Goal: Task Accomplishment & Management: Complete application form

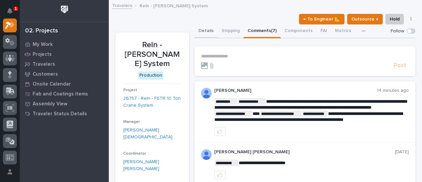
click at [209, 30] on button "Details" at bounding box center [206, 31] width 23 height 14
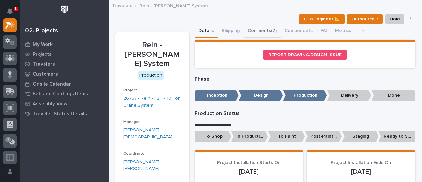
drag, startPoint x: 266, startPoint y: 29, endPoint x: 376, endPoint y: 43, distance: 110.9
click at [266, 29] on button "Comments (7)" at bounding box center [262, 31] width 37 height 14
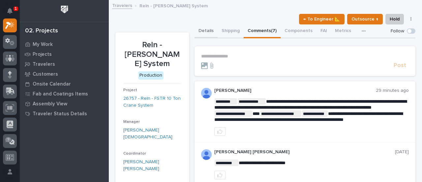
drag, startPoint x: 208, startPoint y: 27, endPoint x: 207, endPoint y: 31, distance: 3.4
click at [208, 27] on button "Details" at bounding box center [206, 31] width 23 height 14
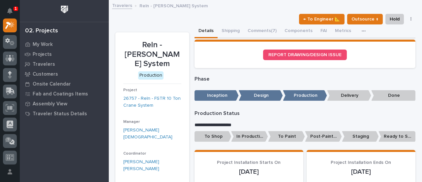
click at [207, 31] on button "Details" at bounding box center [206, 31] width 23 height 14
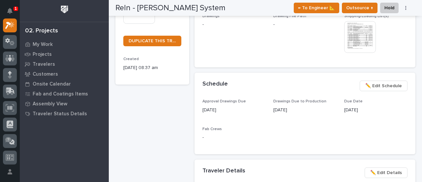
scroll to position [132, 0]
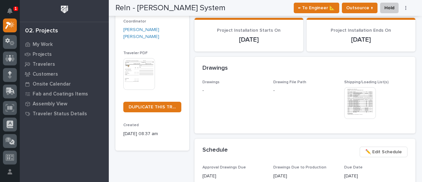
click at [348, 115] on img at bounding box center [360, 103] width 32 height 32
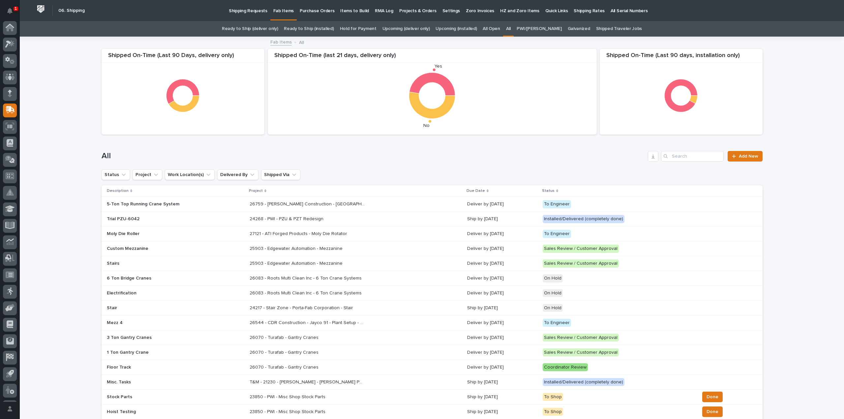
scroll to position [15, 0]
click at [685, 158] on input "Search" at bounding box center [692, 156] width 63 height 11
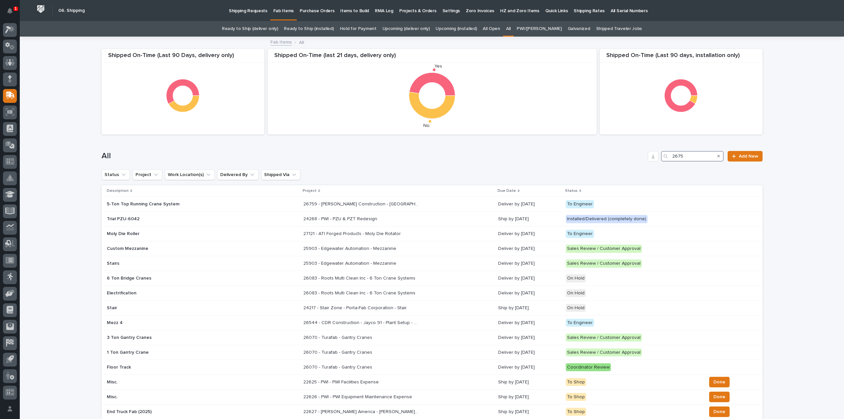
type input "26757"
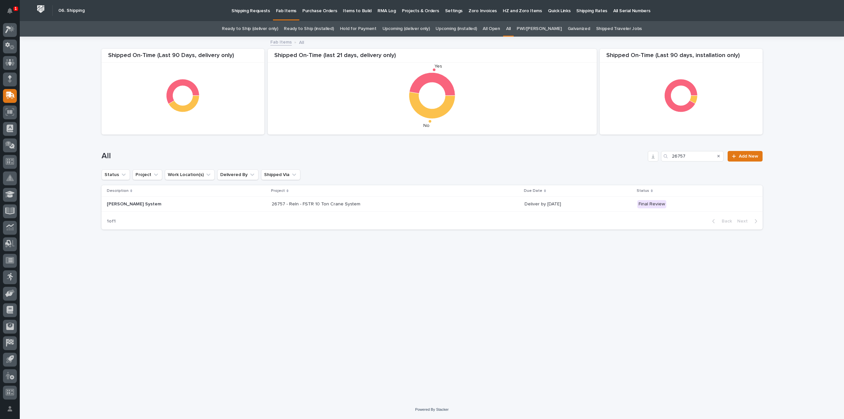
click at [277, 206] on p "26757 - Reln - FSTR 10 Ton Crane System" at bounding box center [317, 203] width 90 height 7
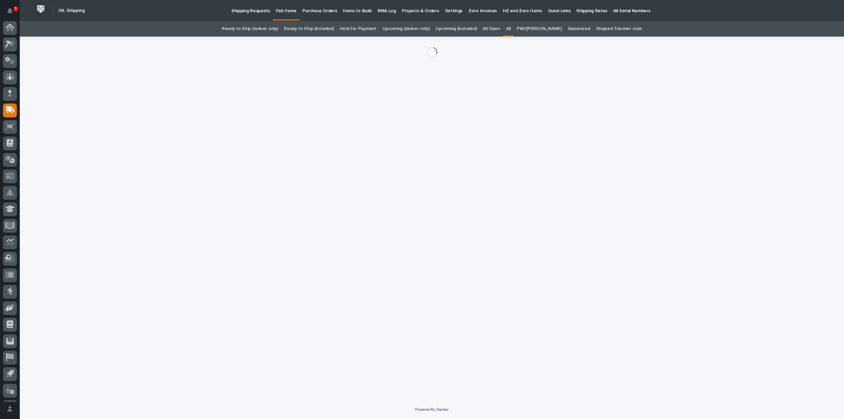
scroll to position [15, 0]
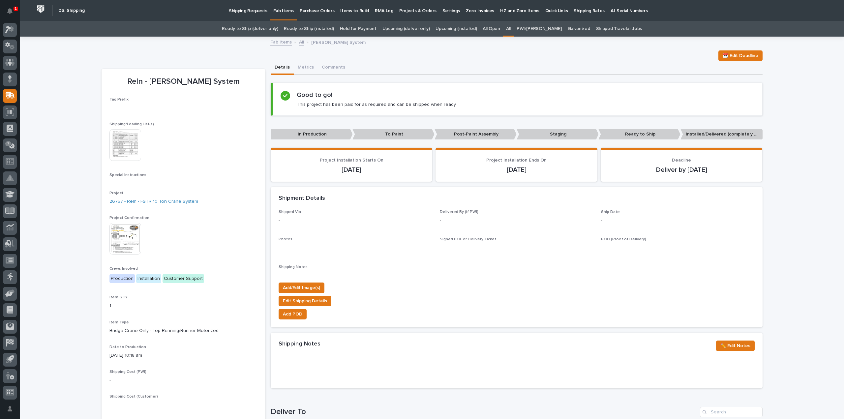
click at [130, 150] on img at bounding box center [125, 145] width 32 height 32
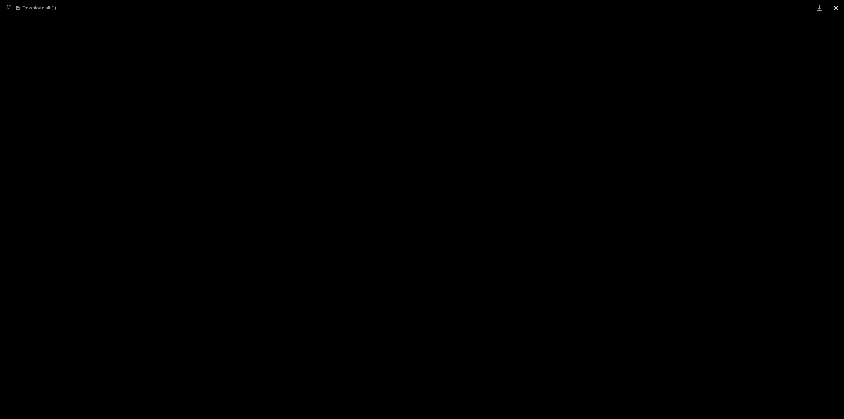
click at [837, 5] on button "Close gallery" at bounding box center [836, 7] width 16 height 15
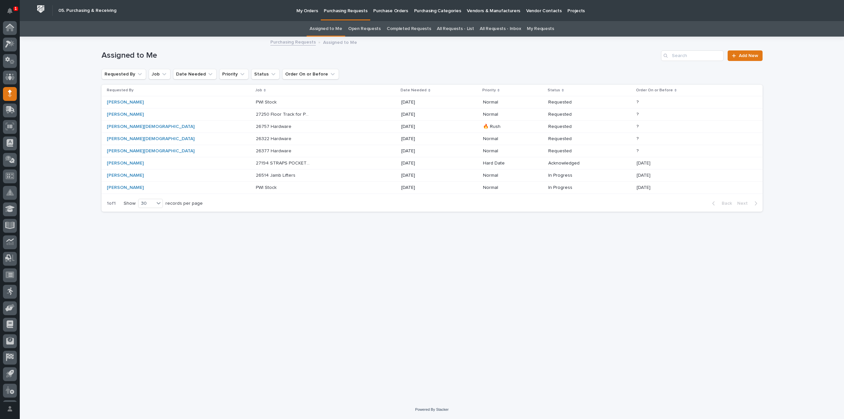
scroll to position [15, 0]
click at [447, 28] on link "All Requests - List" at bounding box center [455, 28] width 37 height 15
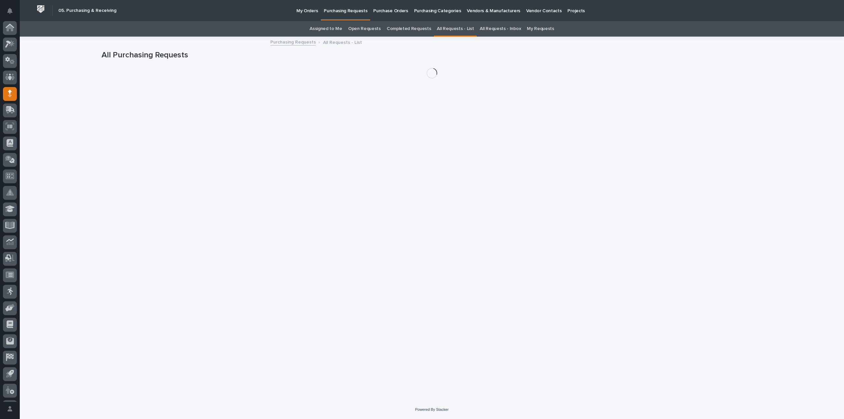
scroll to position [15, 0]
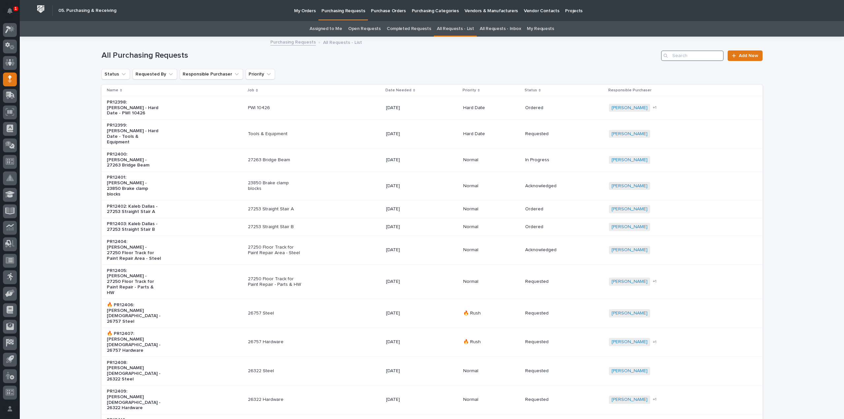
click at [684, 56] on input "Search" at bounding box center [692, 55] width 63 height 11
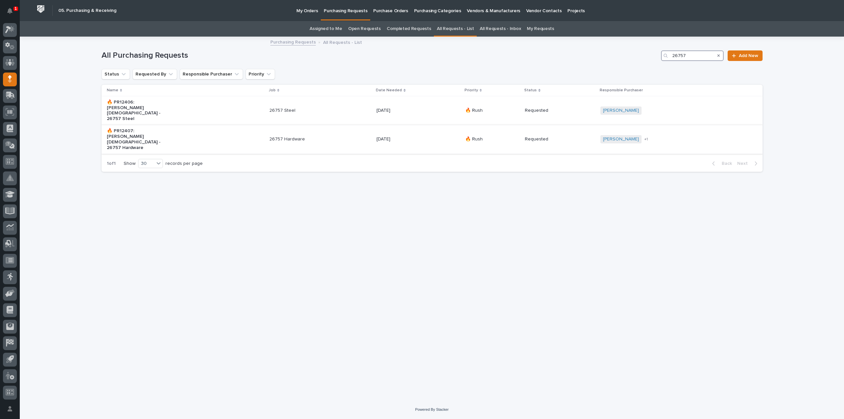
type input "26757"
click at [286, 137] on p "26757 Hardware" at bounding box center [296, 140] width 55 height 6
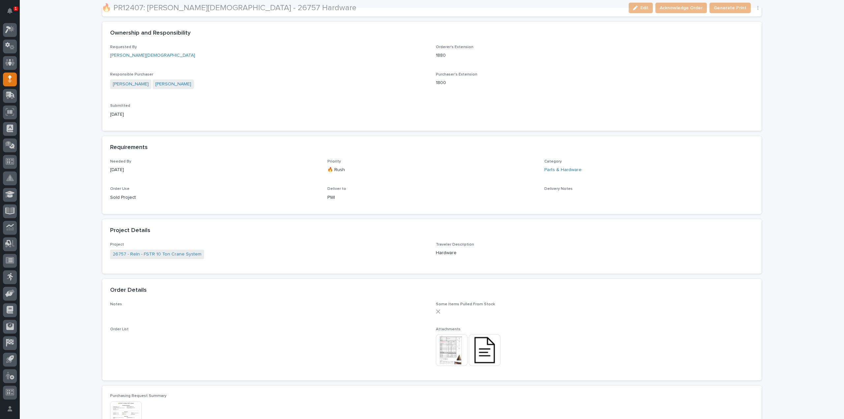
scroll to position [264, 0]
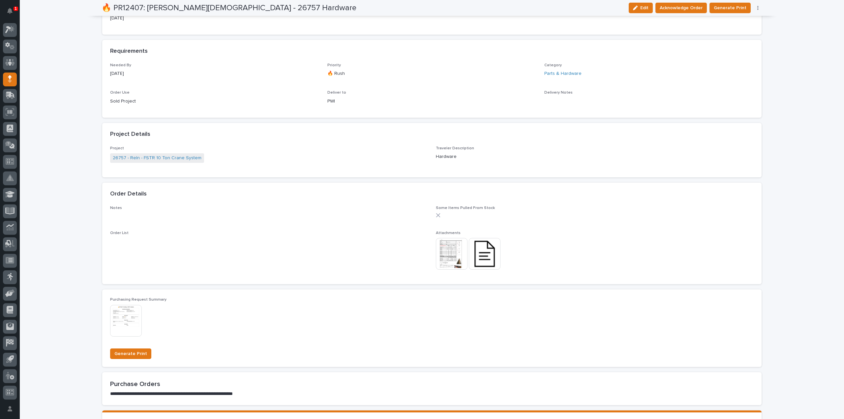
click at [487, 252] on img at bounding box center [485, 254] width 32 height 32
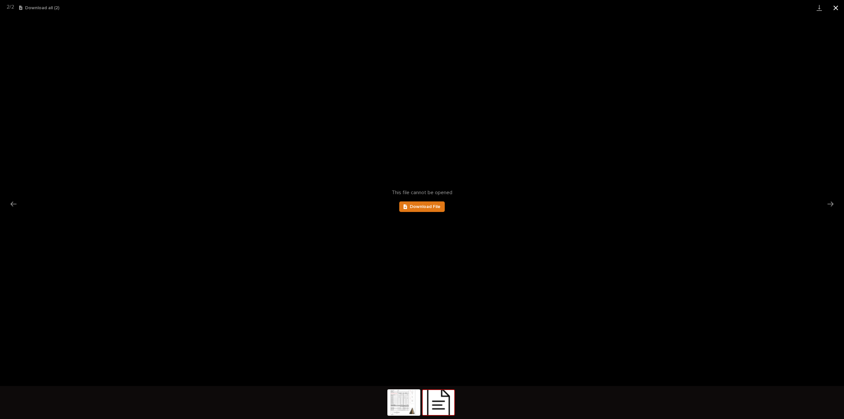
click at [832, 7] on button "Close gallery" at bounding box center [836, 7] width 16 height 15
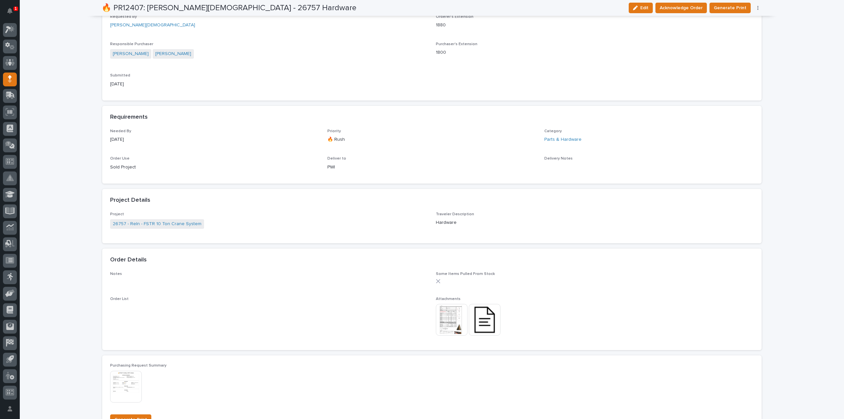
scroll to position [0, 0]
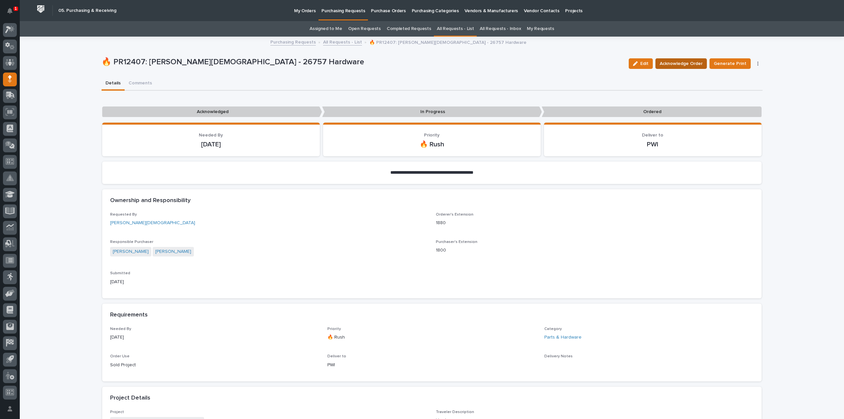
click at [688, 62] on span "Acknowledge Order" at bounding box center [681, 64] width 43 height 8
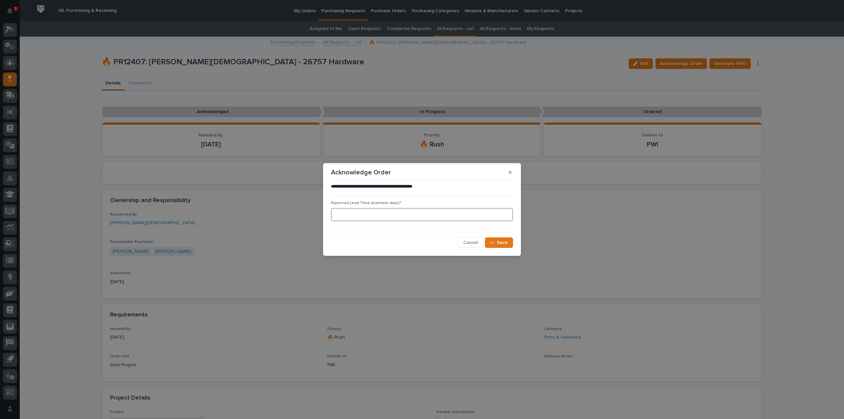
click at [398, 211] on input at bounding box center [422, 214] width 182 height 13
type input "0"
click at [500, 247] on button "Save" at bounding box center [499, 242] width 28 height 11
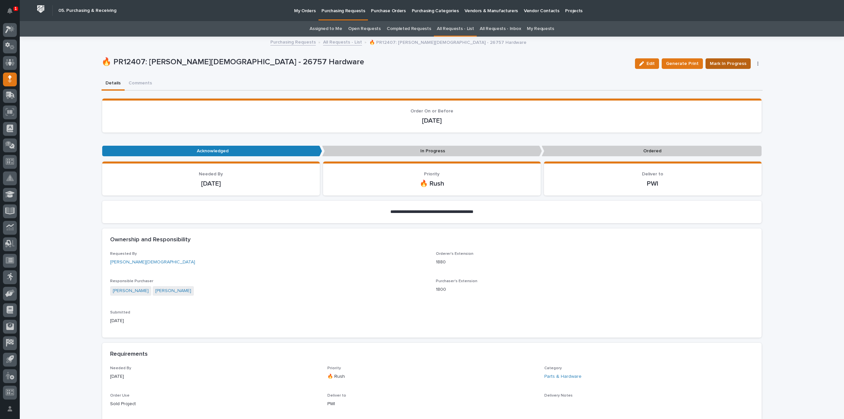
click at [720, 63] on span "Mark In Progress" at bounding box center [728, 64] width 37 height 8
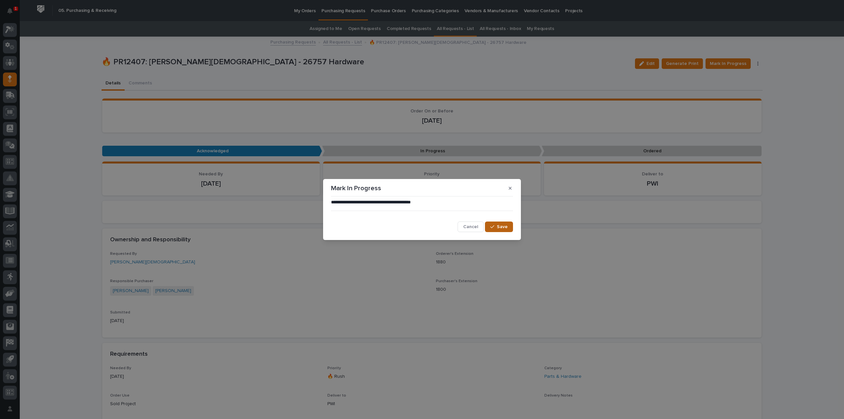
click at [497, 230] on span "Save" at bounding box center [502, 227] width 11 height 6
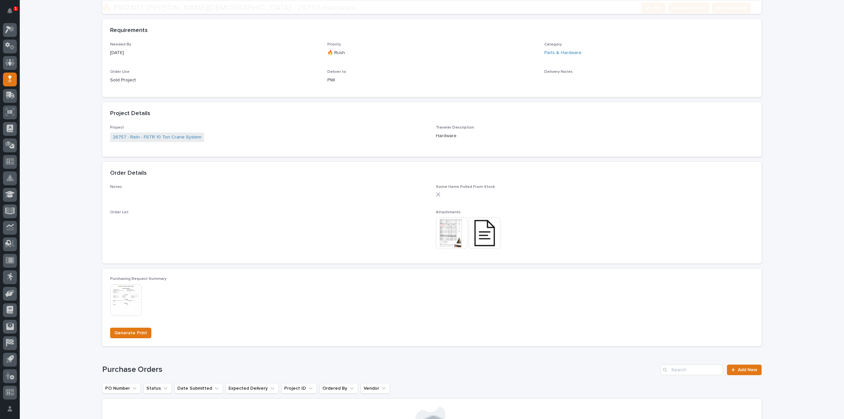
scroll to position [330, 0]
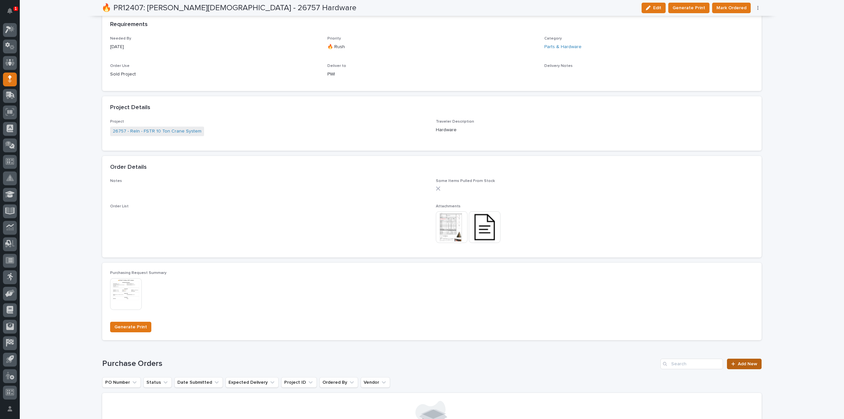
click at [740, 361] on link "Add New" at bounding box center [744, 364] width 35 height 11
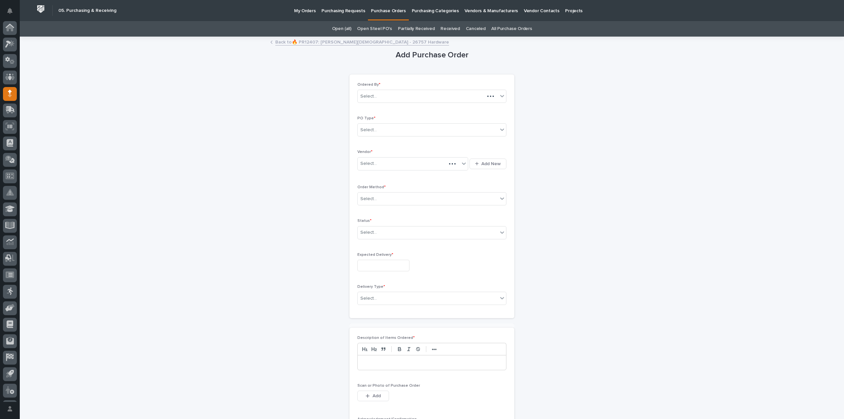
scroll to position [15, 0]
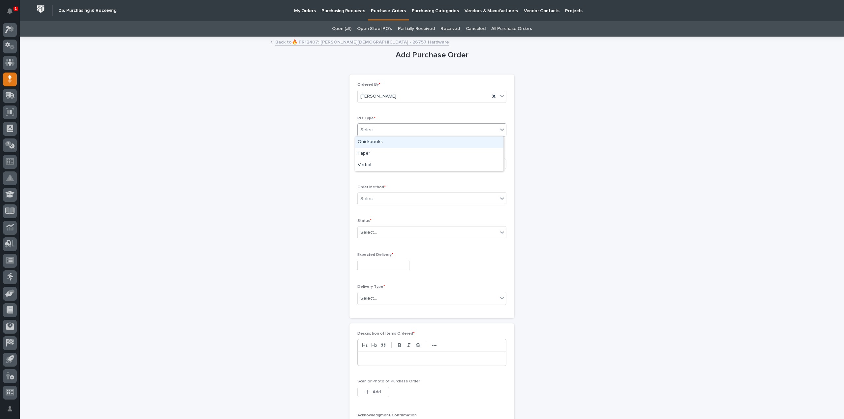
click at [381, 130] on div "Select..." at bounding box center [428, 130] width 140 height 11
click at [379, 141] on div "Quickbooks" at bounding box center [429, 143] width 148 height 12
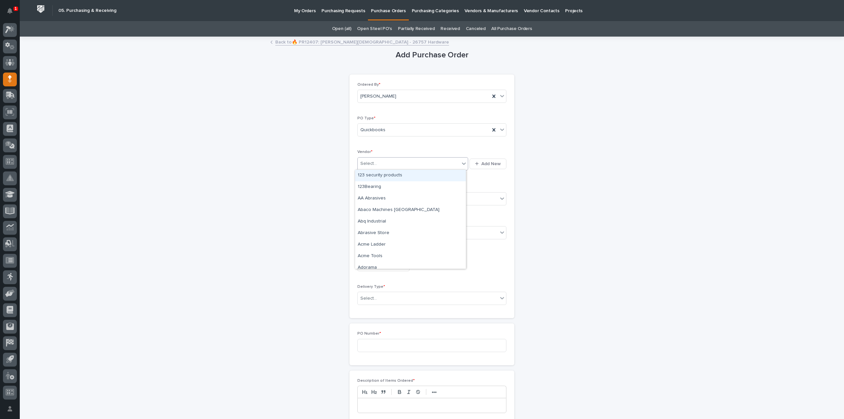
click at [377, 164] on div "Select..." at bounding box center [409, 163] width 102 height 11
type input "****"
click at [375, 175] on div "EPCO Sales" at bounding box center [410, 176] width 111 height 12
click at [369, 199] on div "Select..." at bounding box center [368, 199] width 16 height 7
click at [363, 221] on div "Email" at bounding box center [429, 222] width 148 height 12
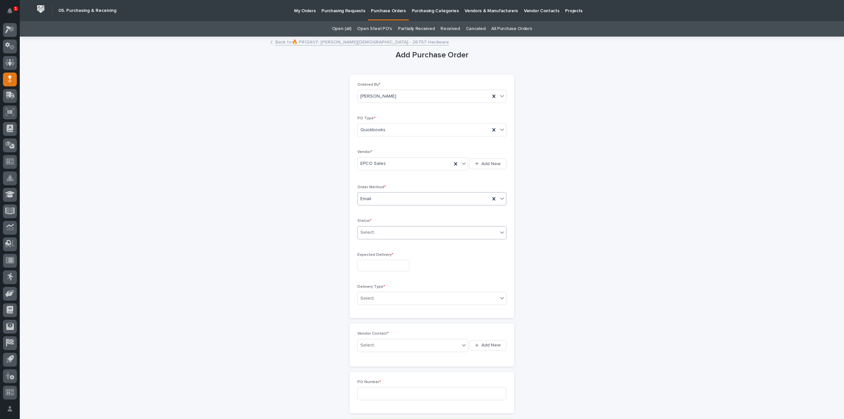
click at [370, 234] on div "Select..." at bounding box center [368, 232] width 16 height 7
click at [368, 256] on div "Submitted" at bounding box center [429, 256] width 148 height 12
click at [370, 268] on input "text" at bounding box center [383, 266] width 52 height 12
click at [379, 231] on div "1" at bounding box center [379, 232] width 9 height 9
type input "**********"
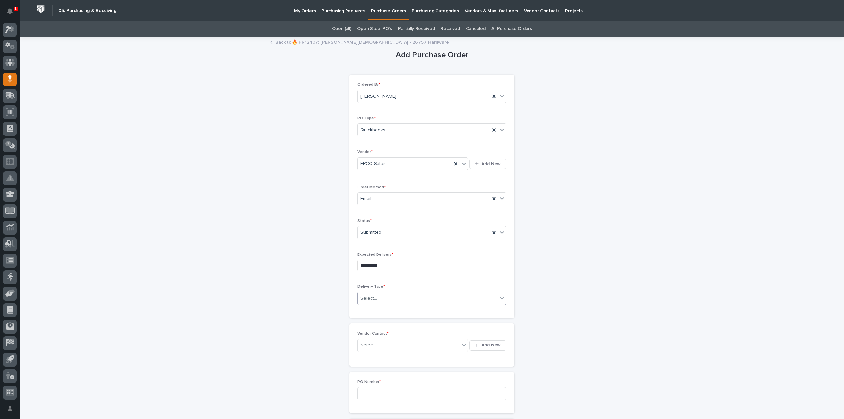
click at [379, 298] on div "Select..." at bounding box center [428, 298] width 140 height 11
click at [375, 310] on div "Deliver to PWI" at bounding box center [429, 310] width 148 height 12
click at [372, 345] on div "Select..." at bounding box center [368, 345] width 16 height 7
type input "*****"
drag, startPoint x: 376, startPoint y: 356, endPoint x: 429, endPoint y: 336, distance: 56.5
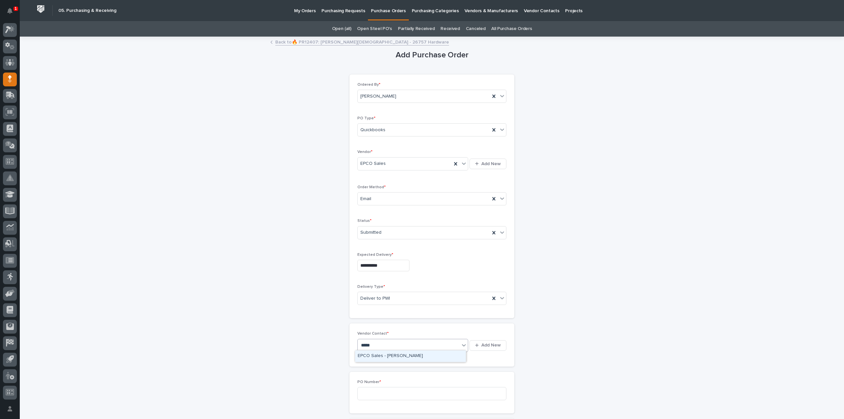
click at [376, 356] on div "EPCO Sales - Keith Schrock" at bounding box center [410, 356] width 111 height 12
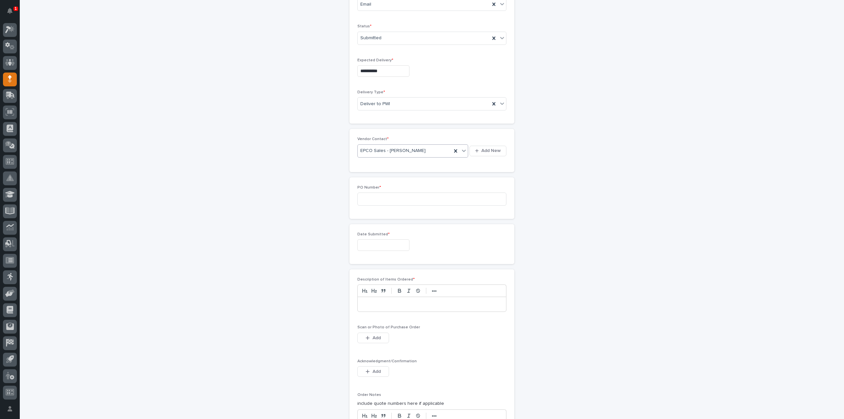
scroll to position [198, 0]
click at [396, 192] on input at bounding box center [431, 195] width 149 height 13
type input "3159RB"
click at [381, 241] on input "text" at bounding box center [383, 242] width 52 height 12
click at [357, 208] on div "29" at bounding box center [357, 207] width 9 height 9
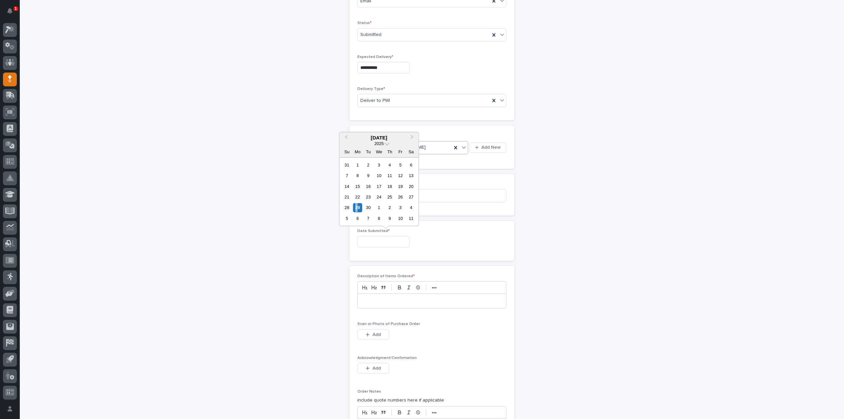
type input "**********"
click at [391, 300] on p at bounding box center [432, 301] width 138 height 7
click at [375, 332] on span "Add" at bounding box center [377, 335] width 8 height 6
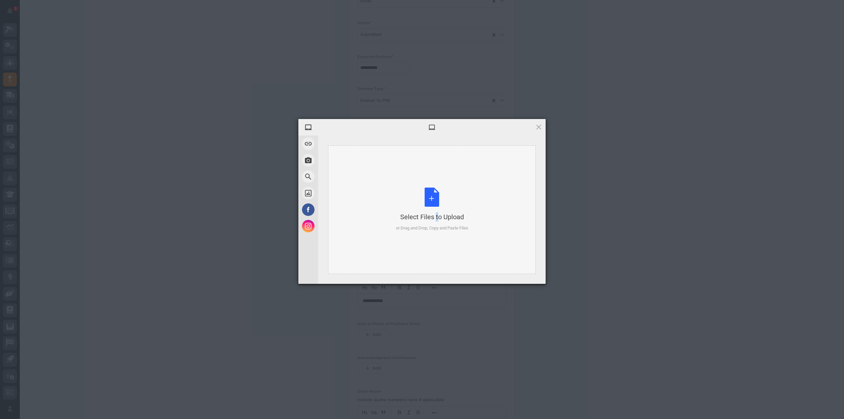
click at [425, 203] on div "Select Files to Upload or Drag and Drop, Copy and Paste Files" at bounding box center [432, 210] width 72 height 44
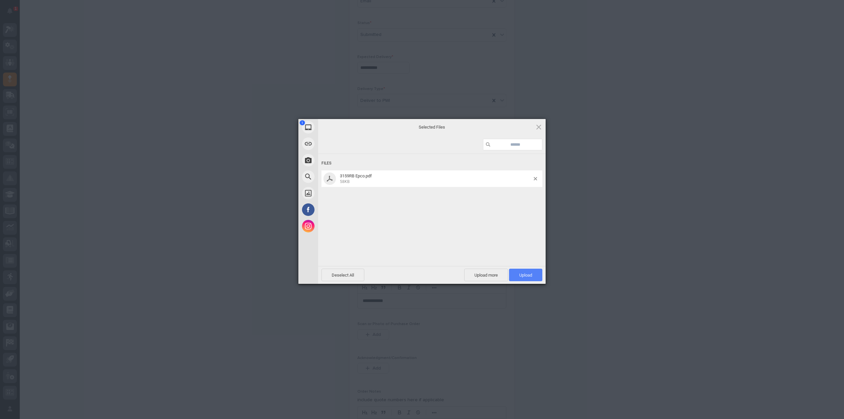
click at [521, 279] on span "Upload 1" at bounding box center [525, 275] width 33 height 13
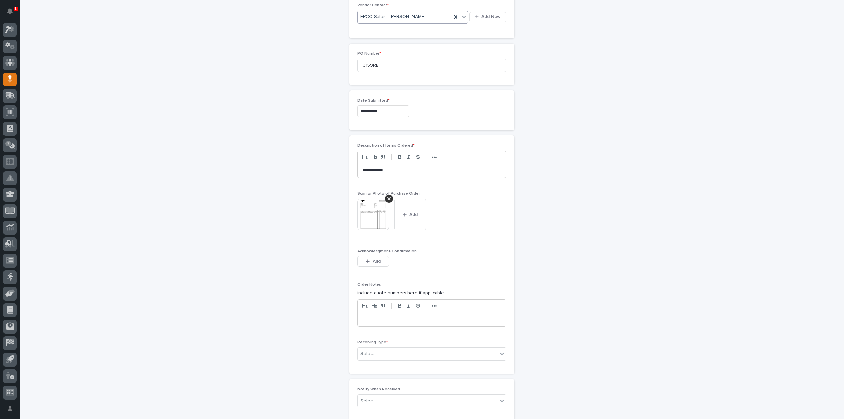
scroll to position [342, 0]
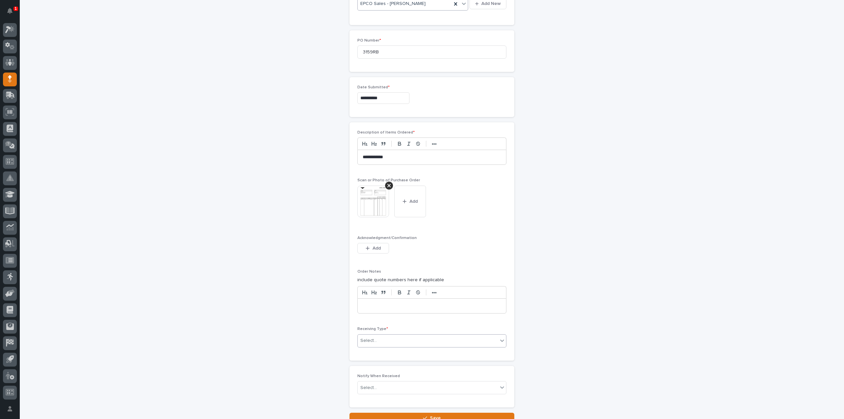
click at [392, 340] on div "Select..." at bounding box center [428, 340] width 140 height 11
click at [375, 384] on div "Deliver to" at bounding box center [429, 385] width 148 height 12
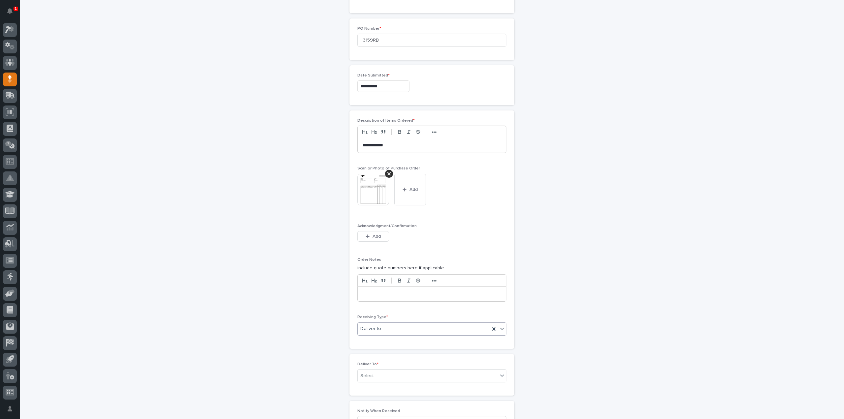
scroll to position [365, 0]
click at [373, 362] on div "Select..." at bounding box center [368, 364] width 16 height 7
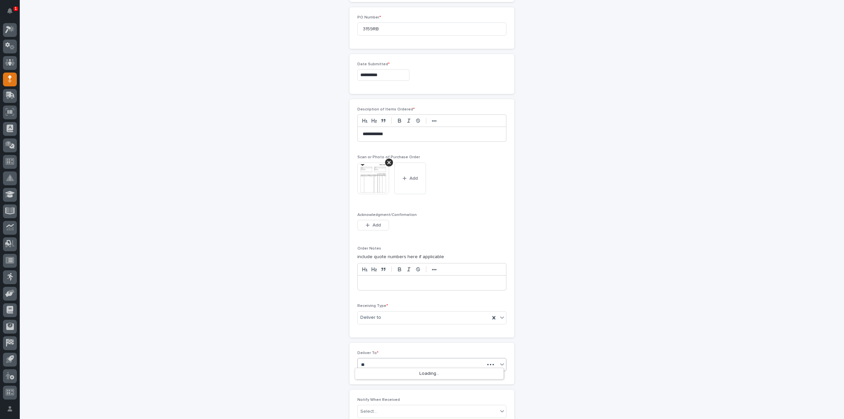
type input "*"
type input "****"
click at [374, 374] on div "Jake Hahn" at bounding box center [429, 374] width 148 height 12
click at [378, 409] on input "text" at bounding box center [378, 412] width 1 height 6
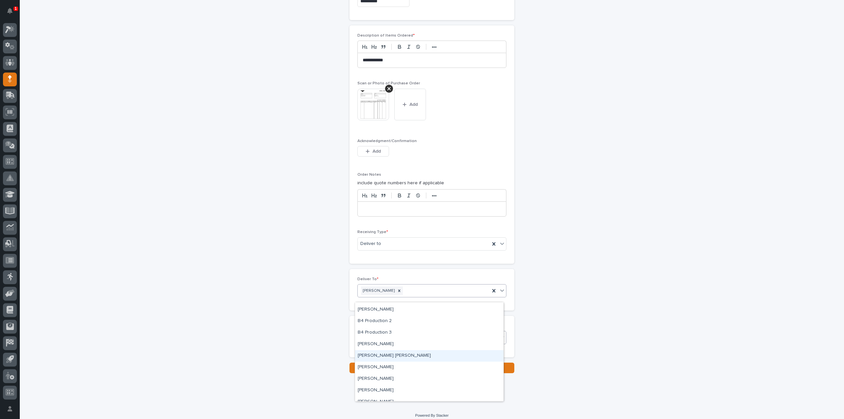
scroll to position [441, 0]
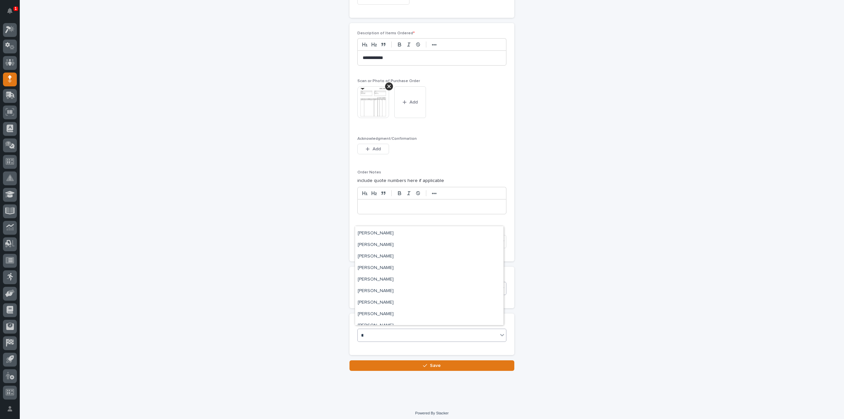
type input "***"
click at [396, 320] on div "[PERSON_NAME]" at bounding box center [429, 320] width 148 height 12
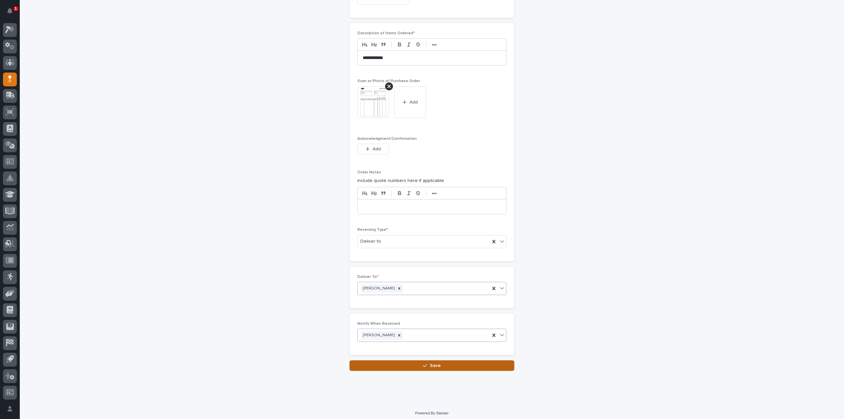
click at [399, 363] on button "Save" at bounding box center [431, 365] width 165 height 11
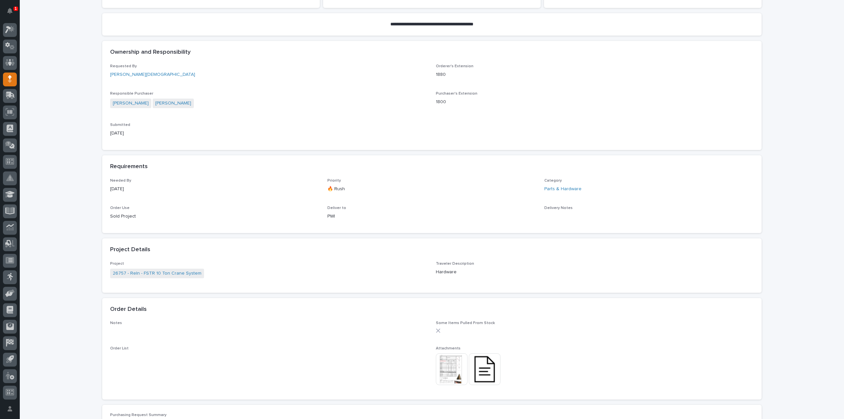
scroll to position [330, 0]
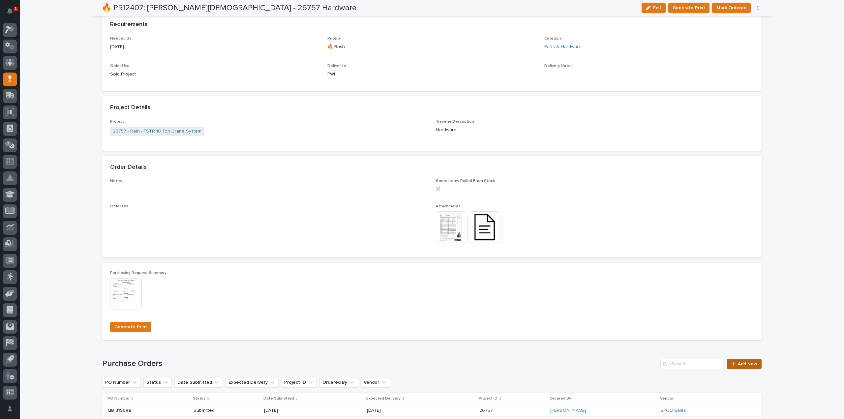
click at [743, 364] on span "Add New" at bounding box center [747, 364] width 19 height 5
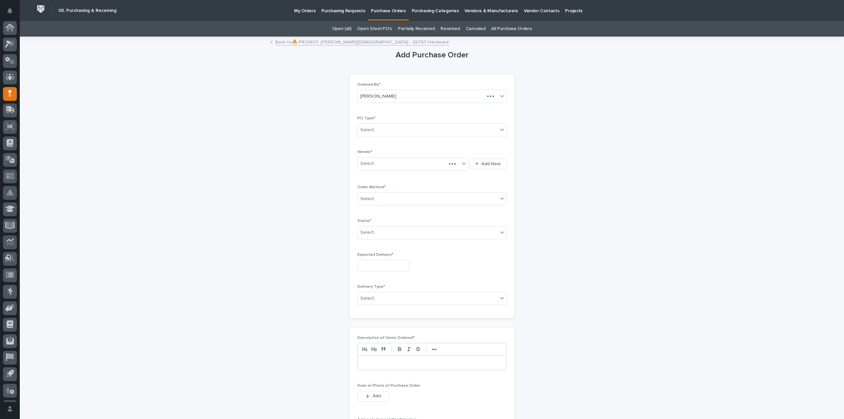
scroll to position [15, 0]
click at [381, 131] on div "Select..." at bounding box center [428, 130] width 140 height 11
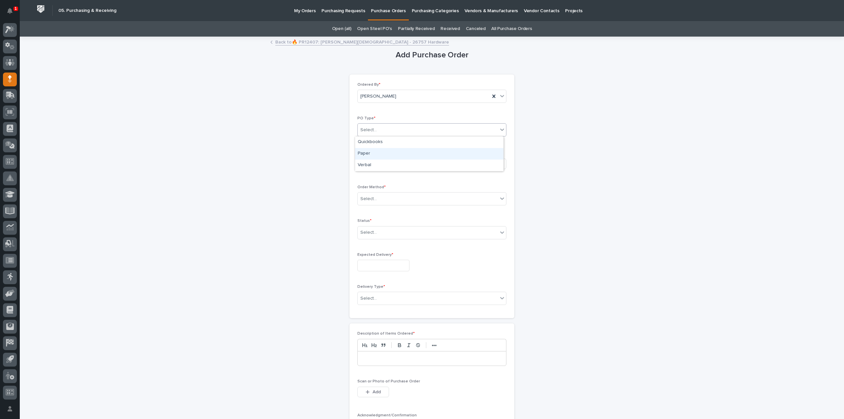
click at [372, 153] on div "Paper" at bounding box center [429, 154] width 148 height 12
click at [371, 165] on div "Select..." at bounding box center [368, 163] width 16 height 7
type input "******"
click at [382, 196] on div "Fasteners Plus" at bounding box center [410, 199] width 111 height 12
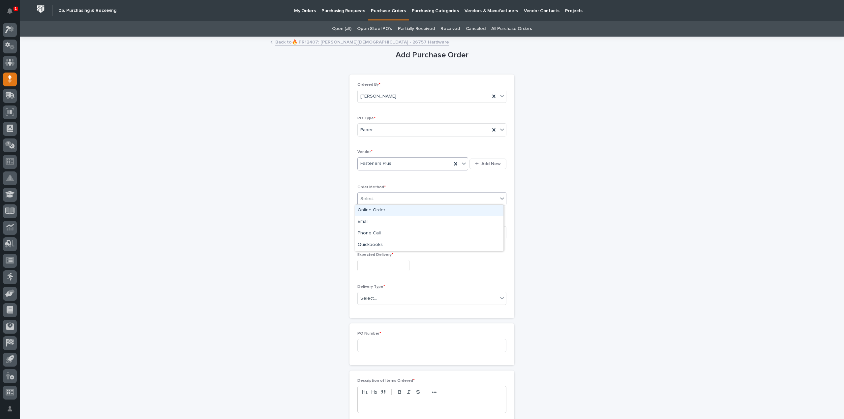
click at [391, 198] on div "Select..." at bounding box center [428, 199] width 140 height 11
click at [374, 212] on div "Online Order" at bounding box center [429, 211] width 148 height 12
click at [372, 232] on div "Select..." at bounding box center [368, 232] width 16 height 7
click at [376, 254] on div "Submitted" at bounding box center [429, 256] width 148 height 12
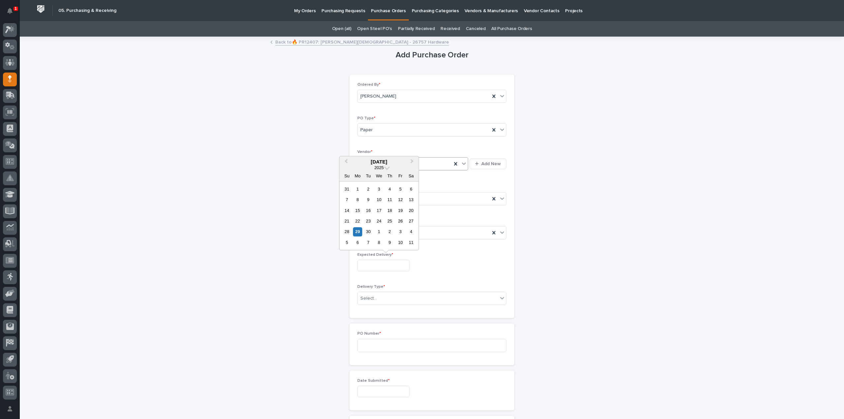
click at [376, 260] on input "text" at bounding box center [383, 266] width 52 height 12
click at [357, 241] on div "6" at bounding box center [357, 242] width 9 height 9
type input "**********"
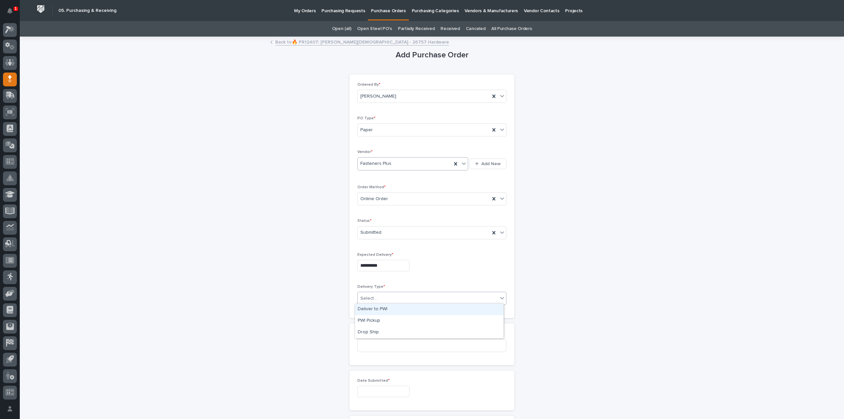
click at [375, 294] on div "Select..." at bounding box center [428, 298] width 140 height 11
click at [379, 311] on div "Deliver to PWI" at bounding box center [429, 310] width 148 height 12
click at [372, 345] on input at bounding box center [431, 345] width 149 height 13
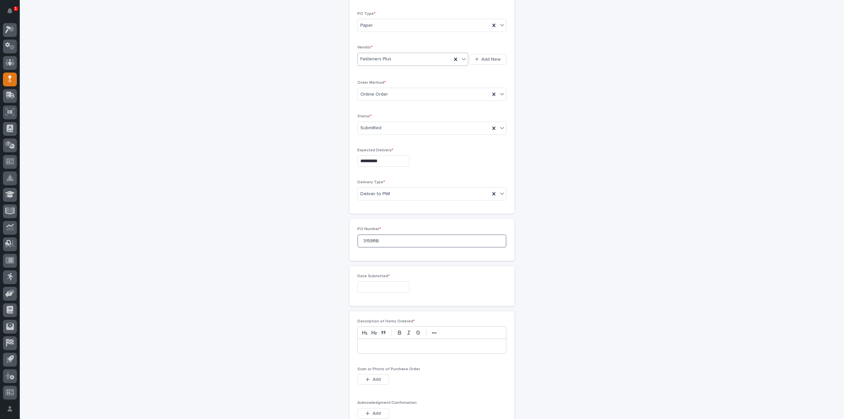
scroll to position [132, 0]
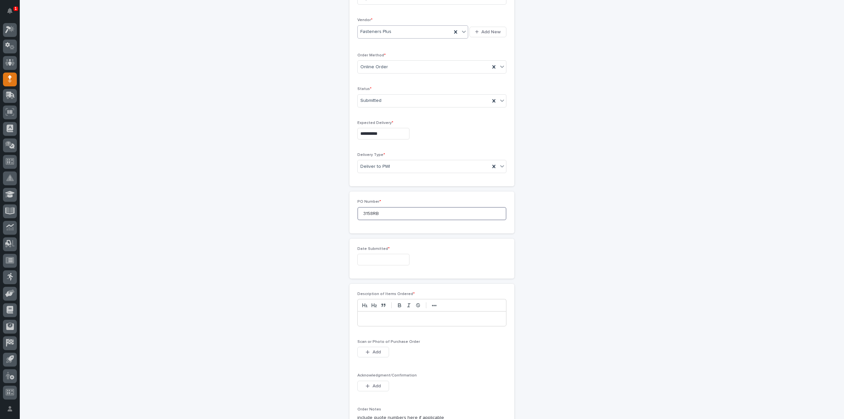
type input "3158RB"
click at [374, 257] on input "text" at bounding box center [383, 260] width 52 height 12
click at [359, 225] on div "29" at bounding box center [357, 225] width 9 height 9
type input "**********"
click at [375, 319] on p at bounding box center [432, 319] width 138 height 7
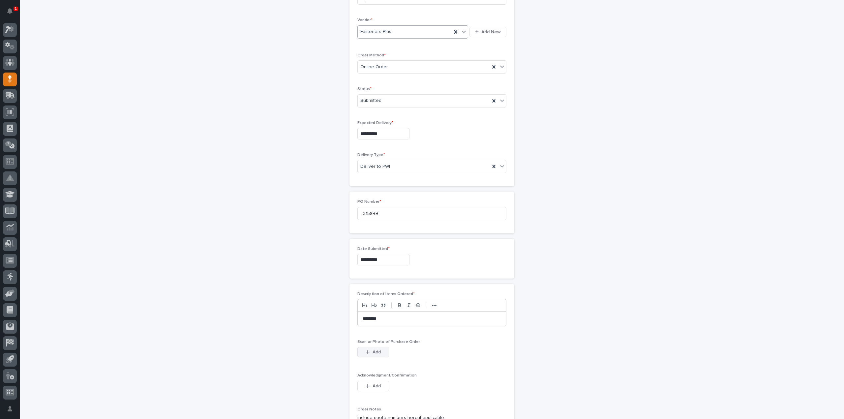
click at [377, 350] on span "Add" at bounding box center [377, 352] width 8 height 6
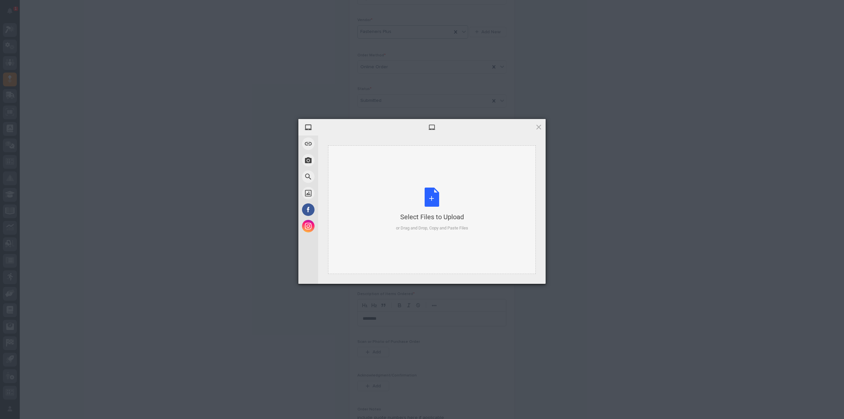
click at [422, 201] on div "Select Files to Upload or Drag and Drop, Copy and Paste Files" at bounding box center [432, 210] width 72 height 44
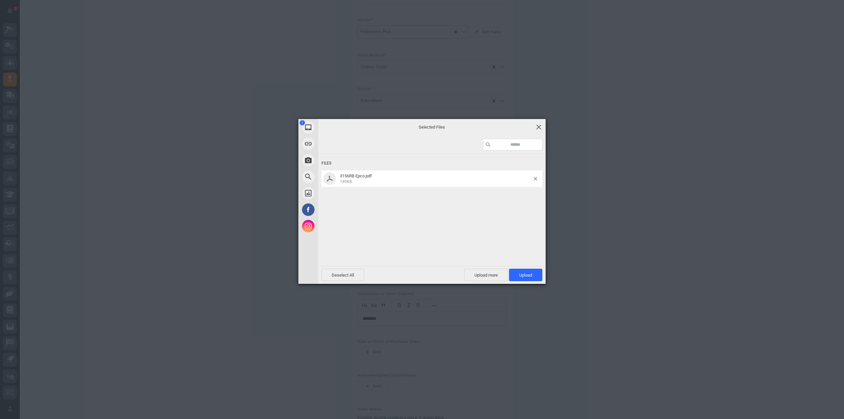
click at [541, 128] on span at bounding box center [538, 126] width 7 height 7
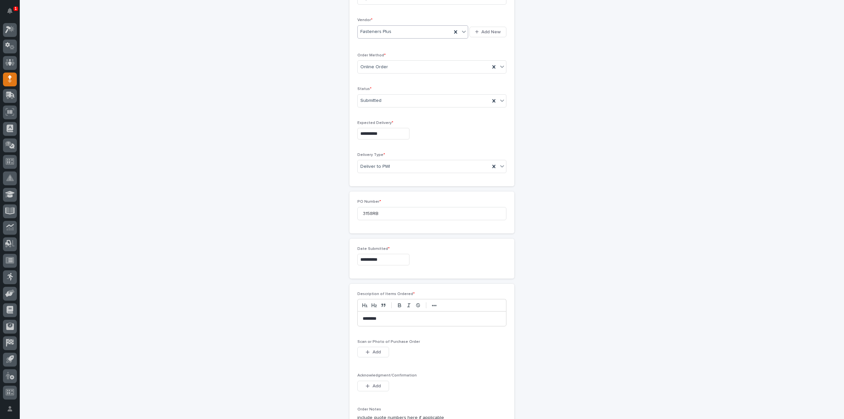
scroll to position [198, 0]
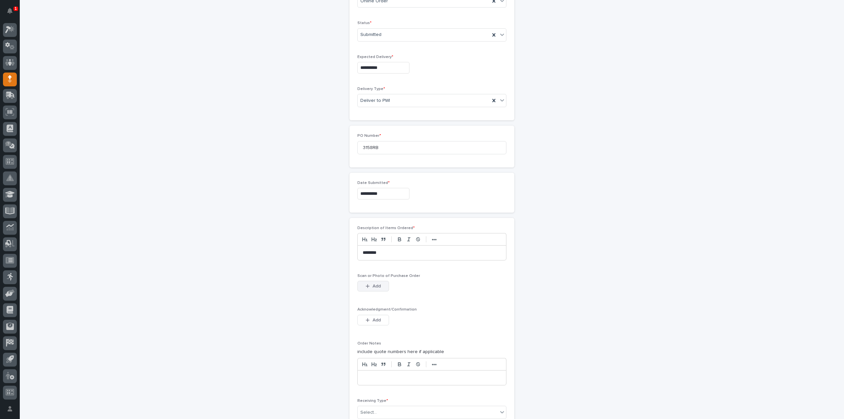
click at [381, 285] on button "Add" at bounding box center [373, 286] width 32 height 11
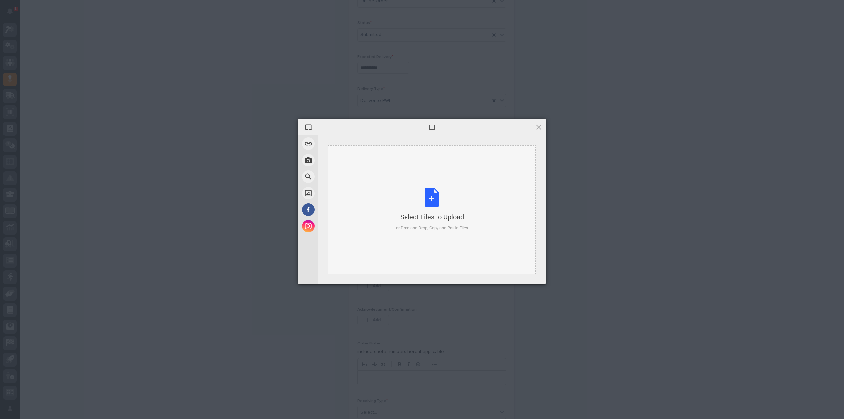
click at [436, 201] on div "Select Files to Upload or Drag and Drop, Copy and Paste Files" at bounding box center [432, 210] width 72 height 44
click at [528, 277] on span "Upload 1" at bounding box center [525, 275] width 13 height 5
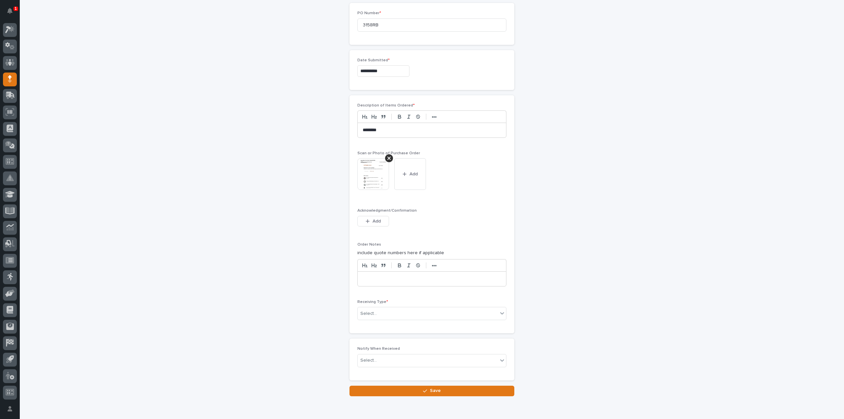
scroll to position [346, 0]
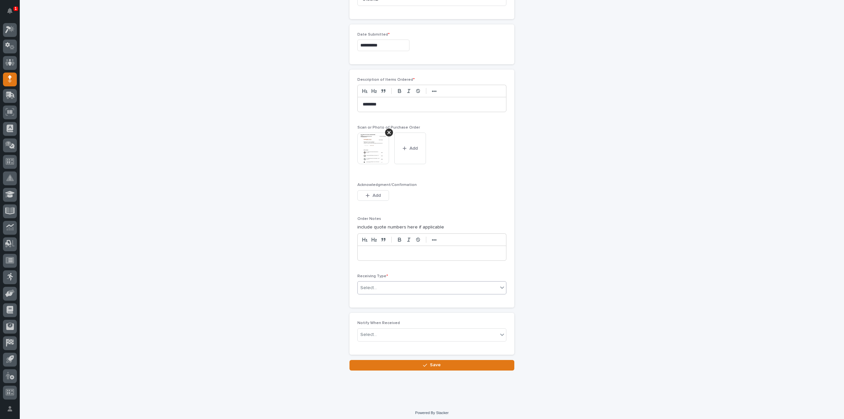
click at [406, 286] on div "Select..." at bounding box center [428, 288] width 140 height 11
click at [373, 331] on div "Deliver to" at bounding box center [429, 333] width 148 height 12
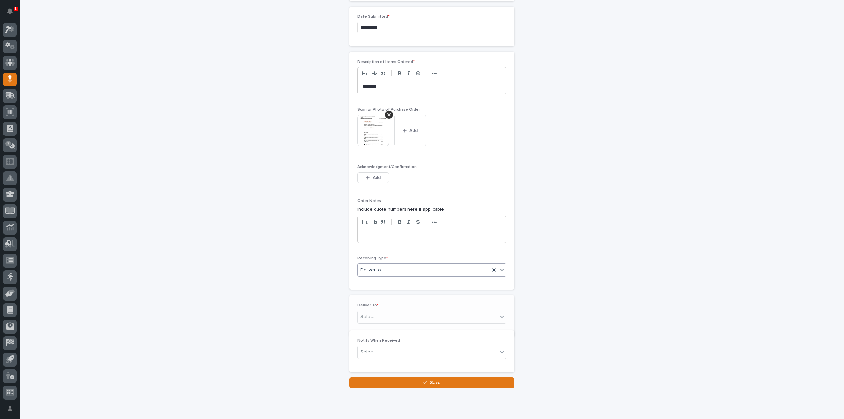
scroll to position [370, 0]
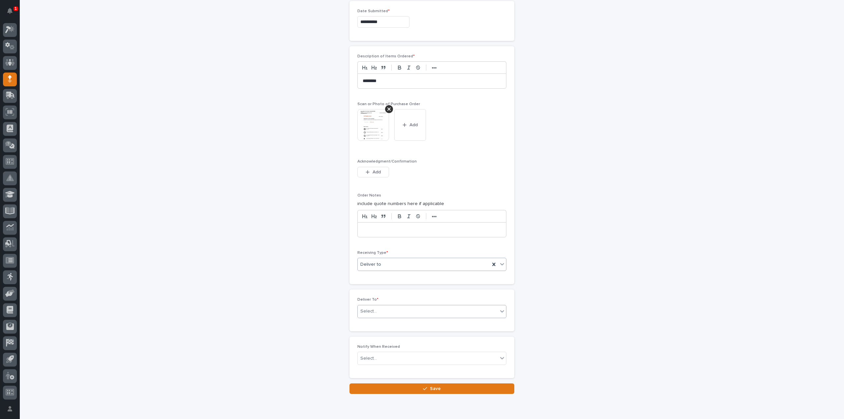
click at [371, 308] on div "Select..." at bounding box center [368, 311] width 16 height 7
type input "****"
click at [370, 323] on div "[PERSON_NAME]" at bounding box center [429, 321] width 148 height 12
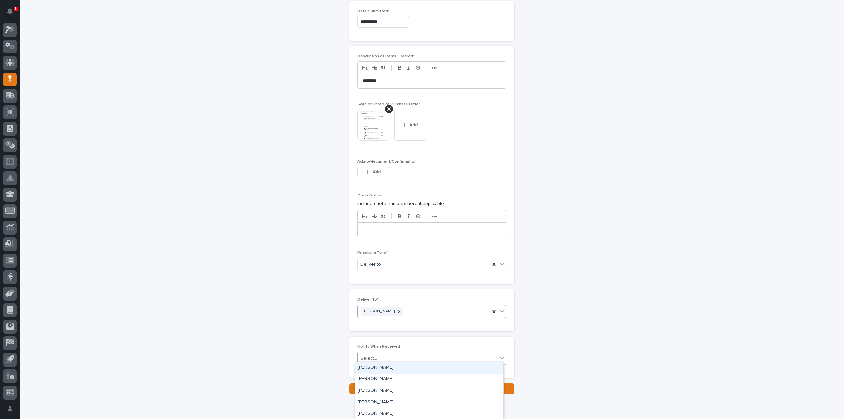
click at [370, 355] on div "Select..." at bounding box center [368, 358] width 16 height 7
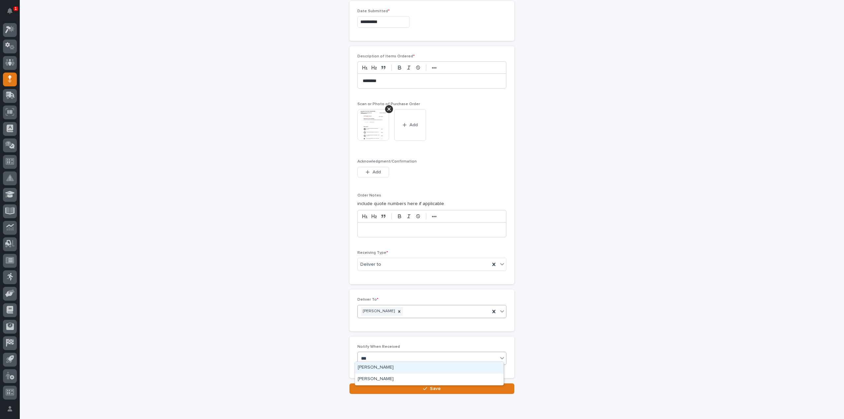
type input "****"
click at [374, 368] on div "[PERSON_NAME]" at bounding box center [429, 368] width 148 height 12
click at [377, 385] on button "Save" at bounding box center [431, 388] width 165 height 11
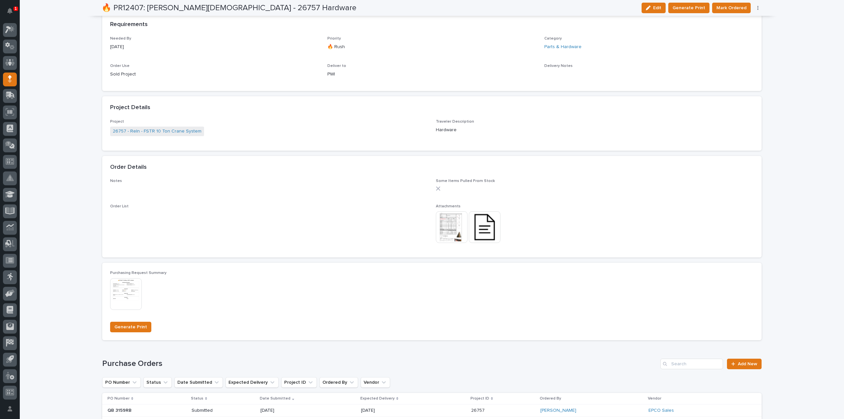
scroll to position [448, 0]
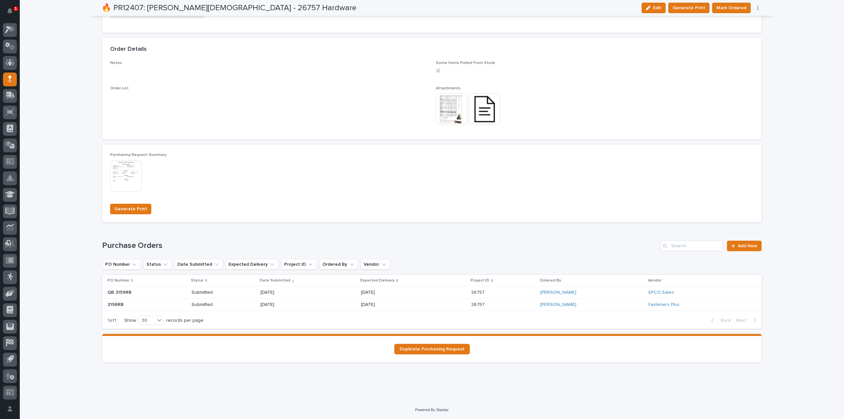
click at [129, 307] on p at bounding box center [130, 305] width 47 height 6
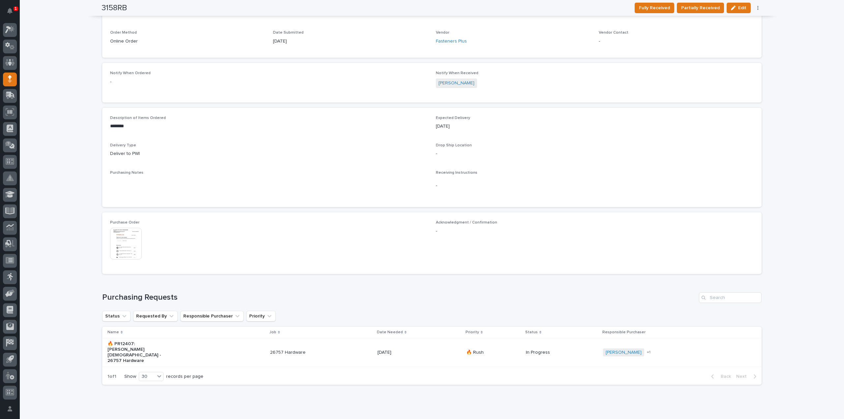
scroll to position [193, 0]
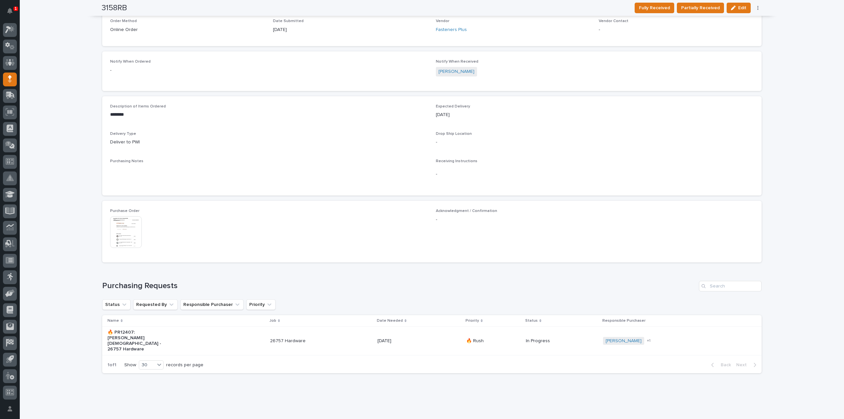
click at [132, 237] on img at bounding box center [126, 232] width 32 height 32
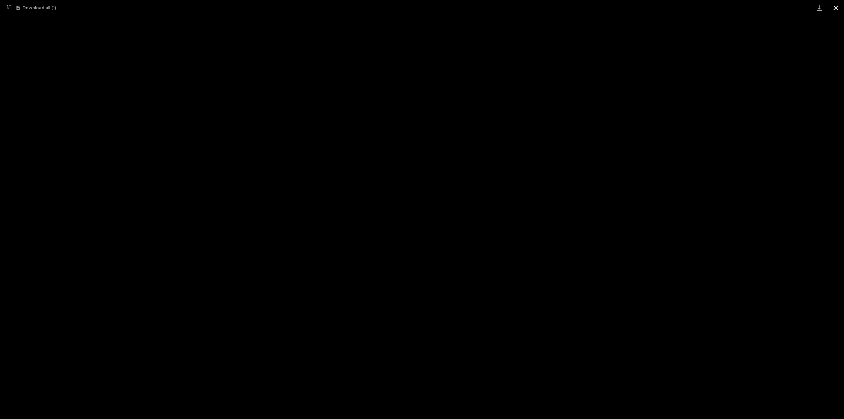
click at [835, 8] on button "Close gallery" at bounding box center [836, 7] width 16 height 15
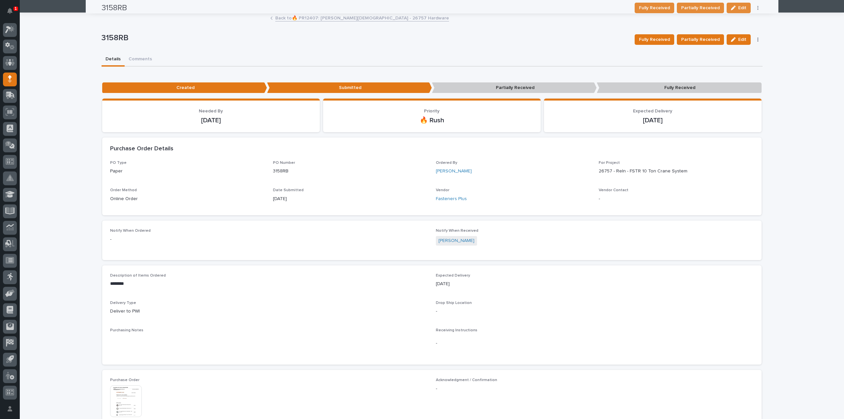
scroll to position [0, 0]
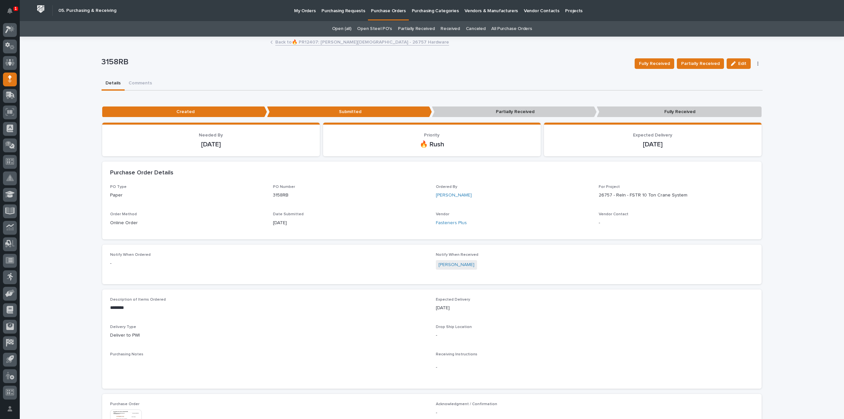
click at [325, 11] on p "Purchasing Requests" at bounding box center [343, 7] width 44 height 14
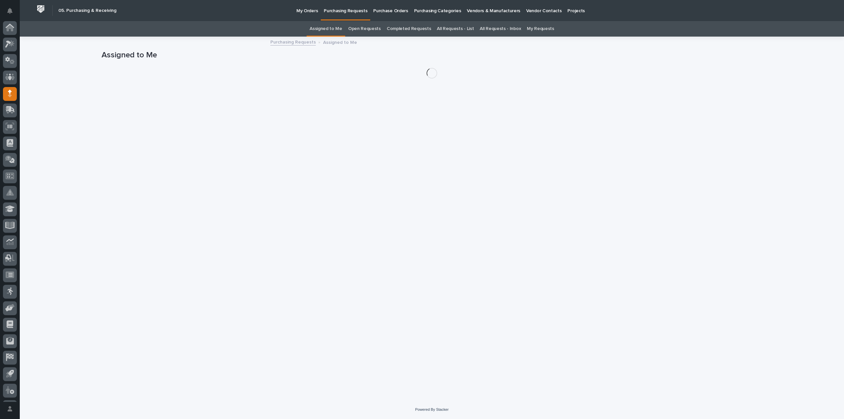
scroll to position [15, 0]
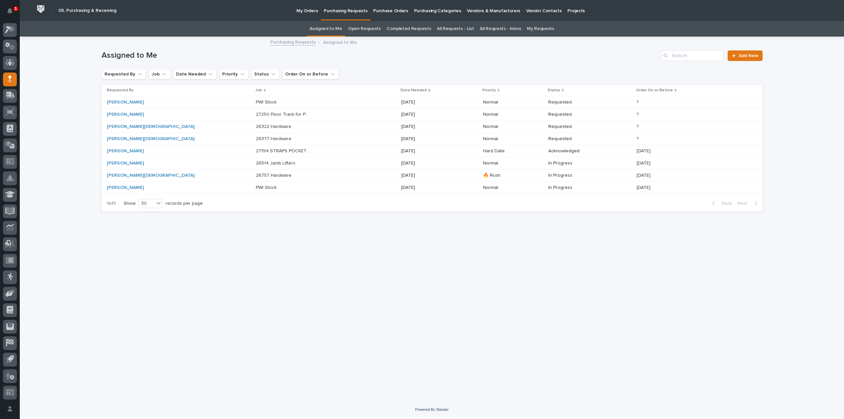
click at [256, 138] on p "26377 Hardware" at bounding box center [274, 138] width 37 height 7
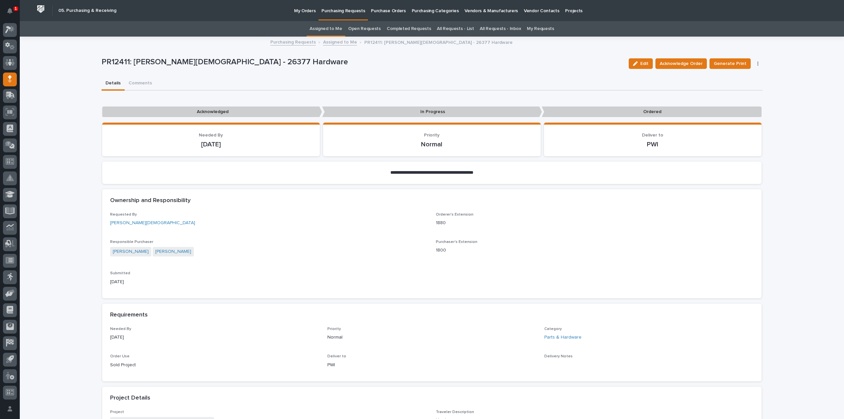
click at [333, 28] on link "Assigned to Me" at bounding box center [326, 28] width 33 height 15
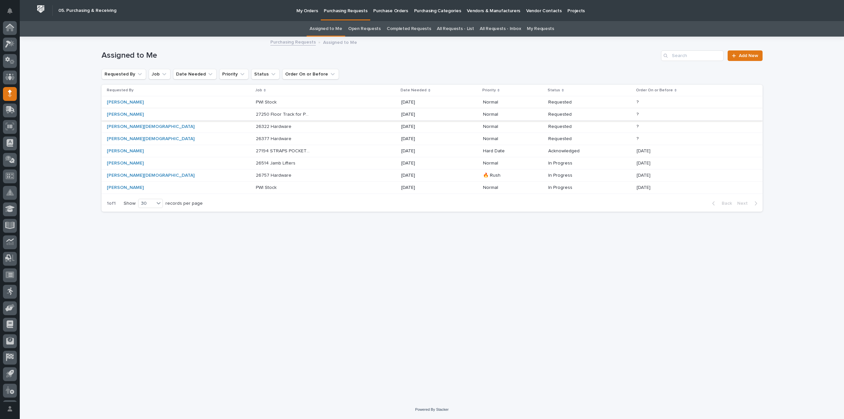
scroll to position [15, 0]
